Goal: Task Accomplishment & Management: Manage account settings

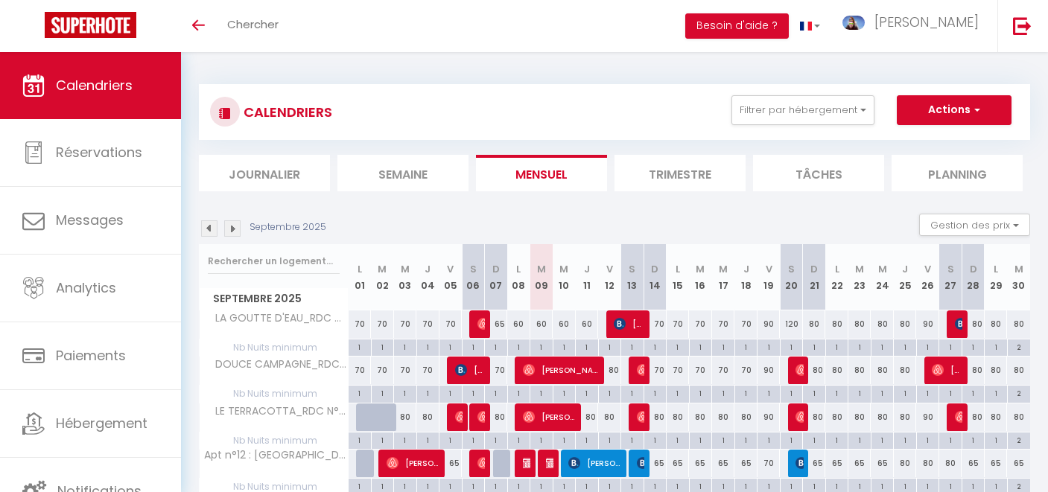
select select
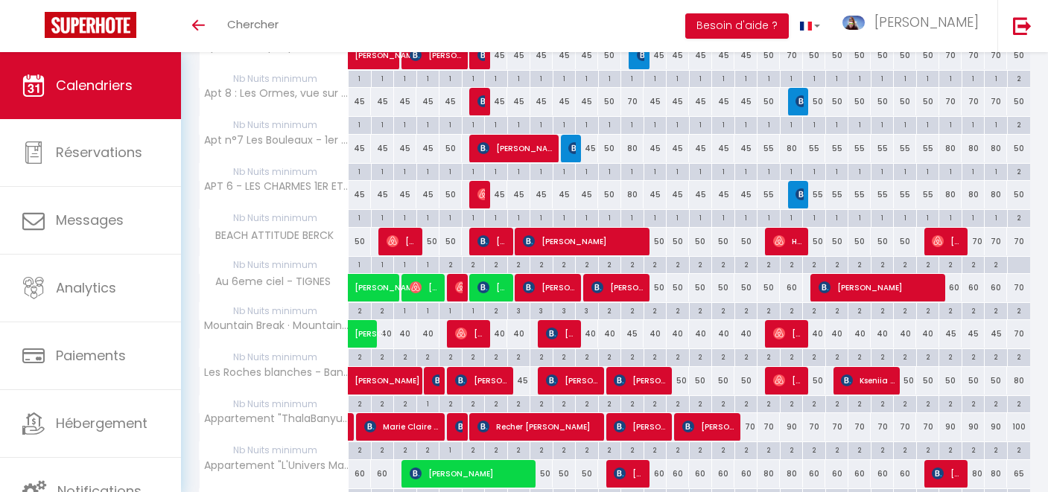
scroll to position [516, 0]
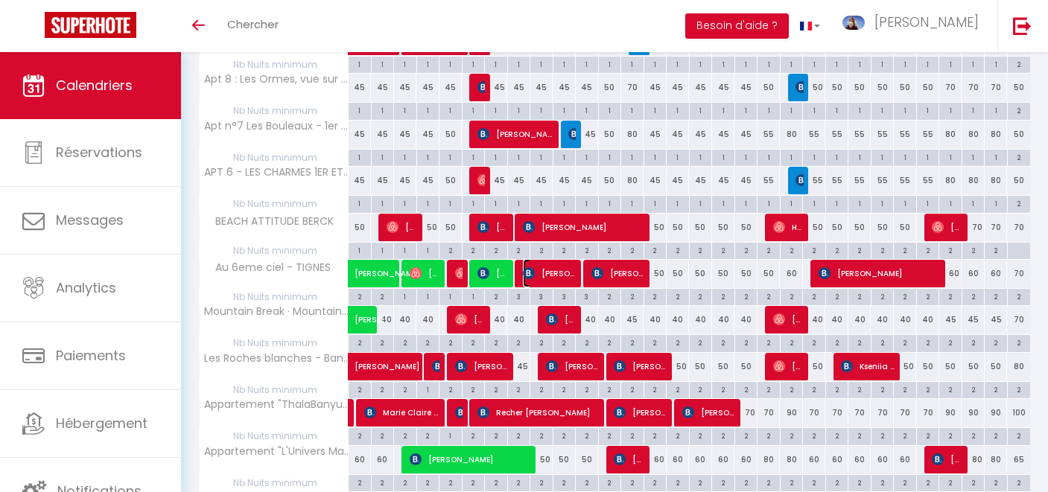
click at [542, 276] on span "[PERSON_NAME]" at bounding box center [550, 273] width 54 height 28
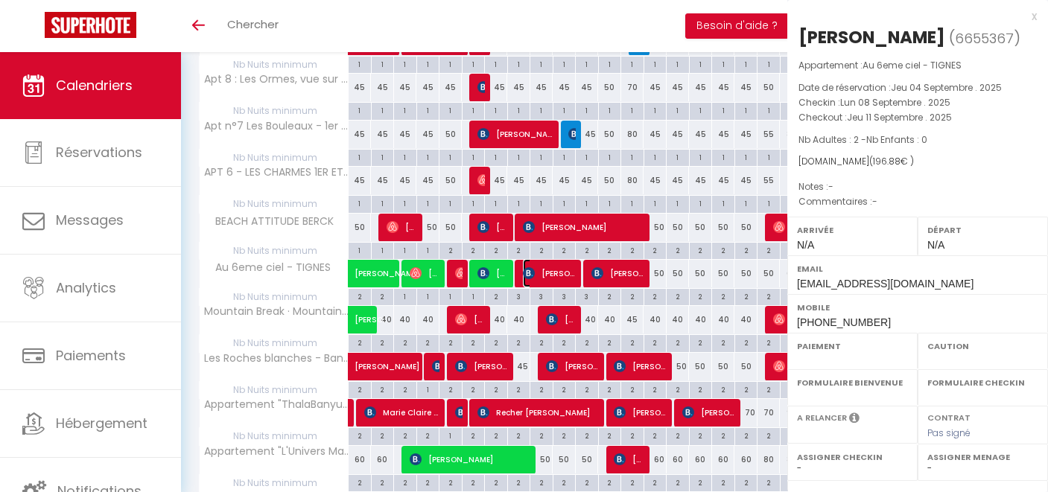
select select "OK"
select select "0"
select select "1"
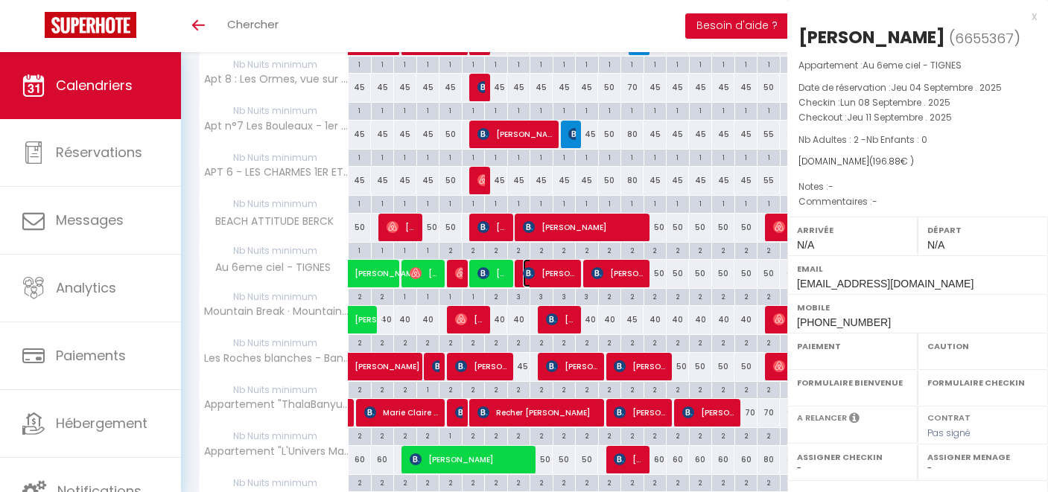
select select
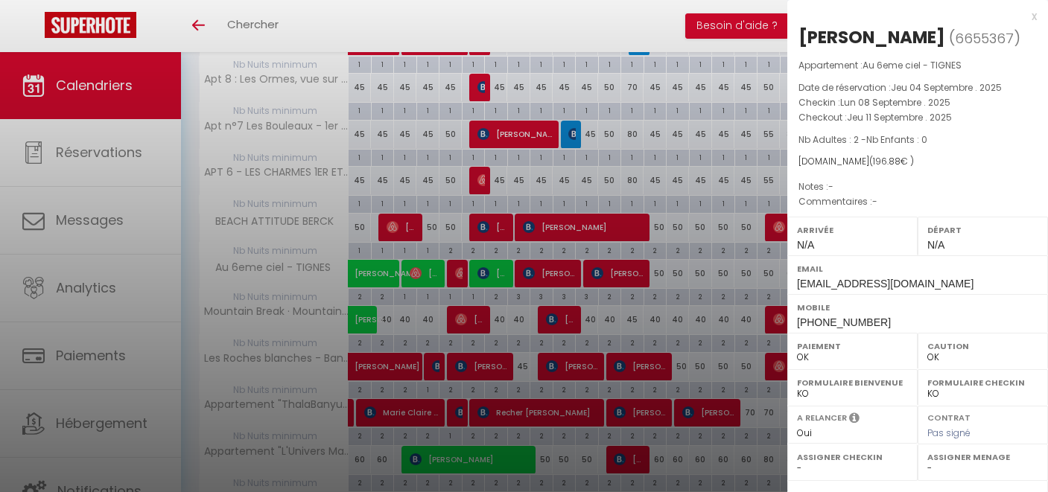
click at [542, 276] on div at bounding box center [524, 246] width 1048 height 492
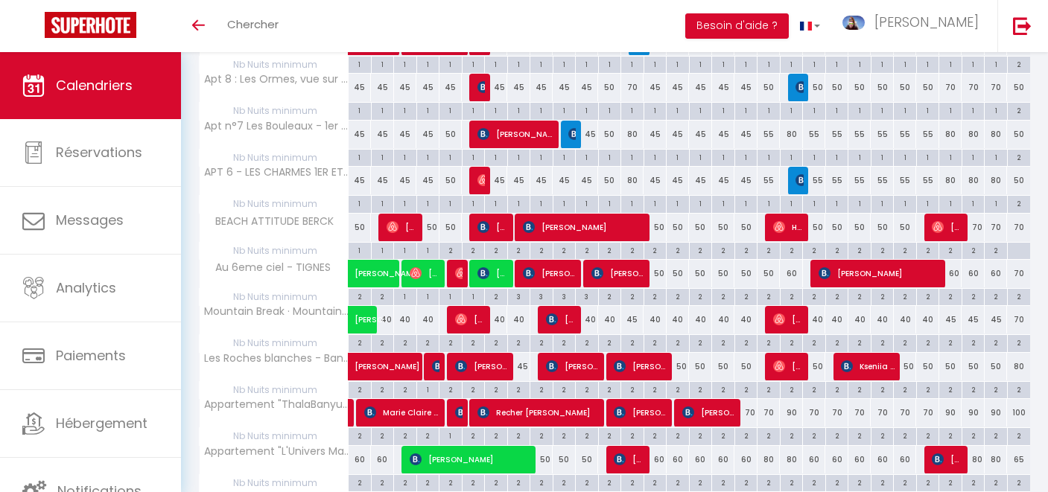
scroll to position [0, 0]
